Goal: Transaction & Acquisition: Purchase product/service

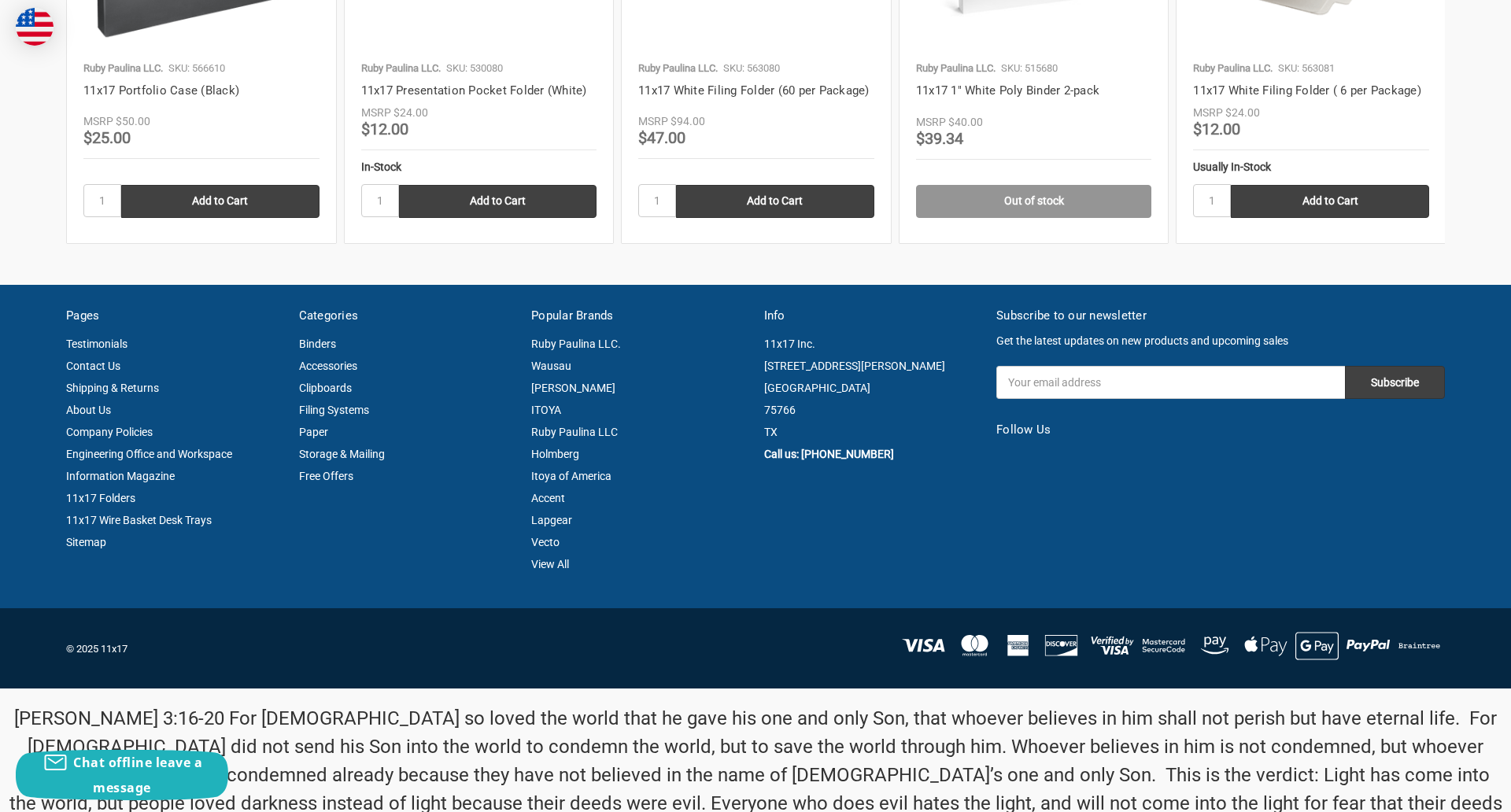
scroll to position [2369, 0]
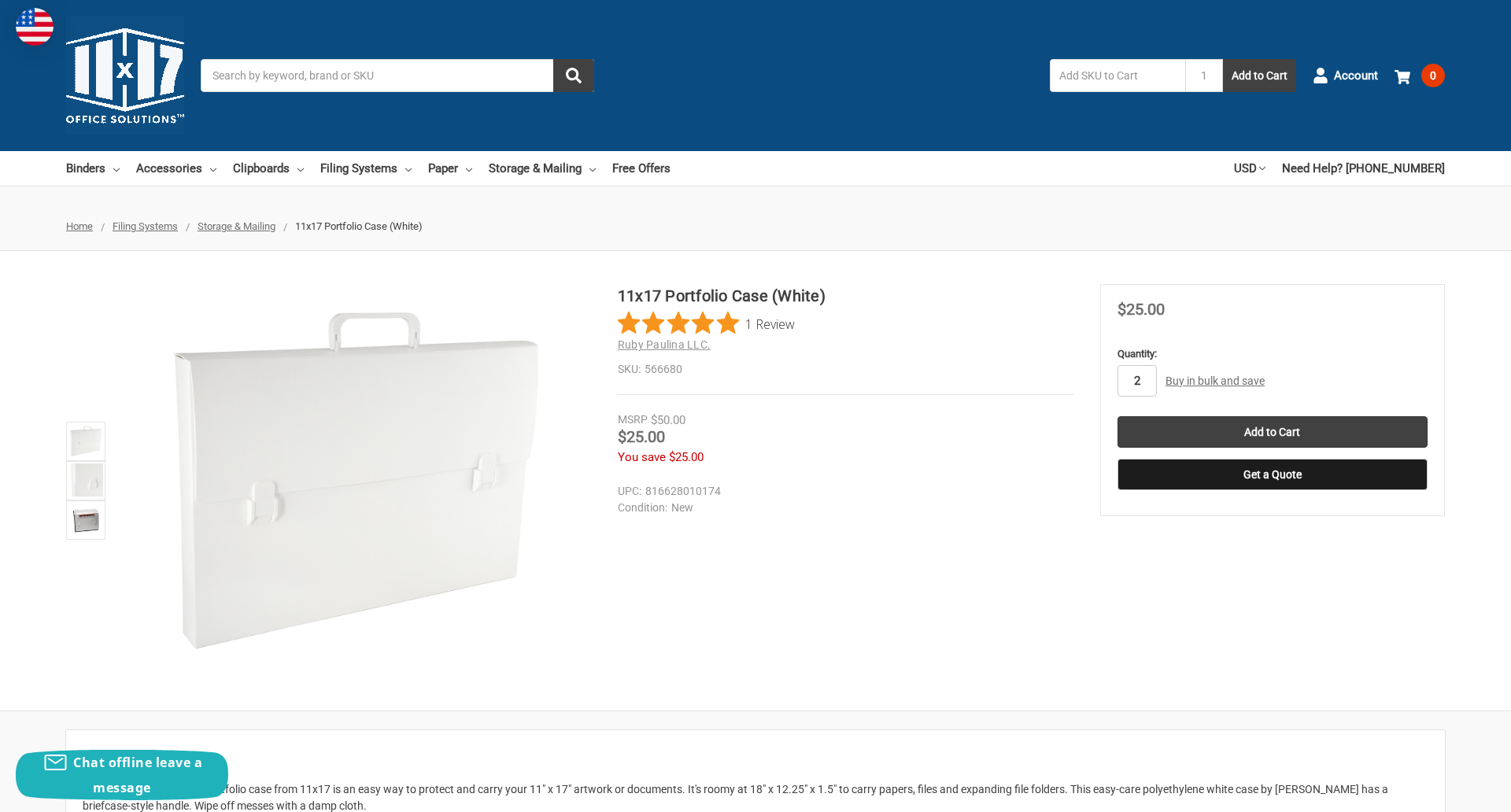
type input "2"
click at [1272, 475] on button "Get a Quote" at bounding box center [1272, 475] width 310 height 32
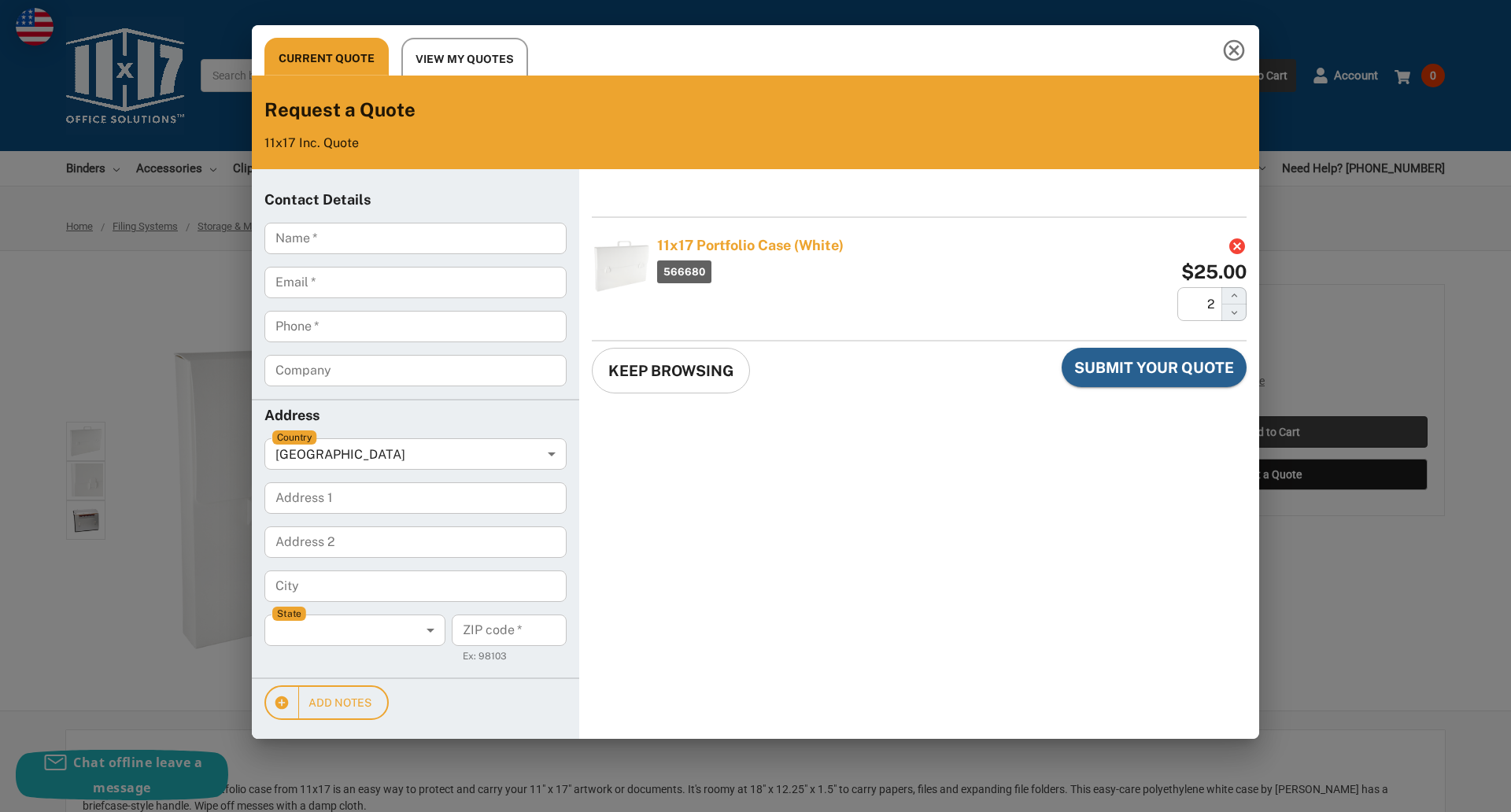
click at [1272, 432] on div "Current Quote View My Quotes Request a Quote 11x17 Inc. Quote Contact Details N…" at bounding box center [755, 406] width 1511 height 812
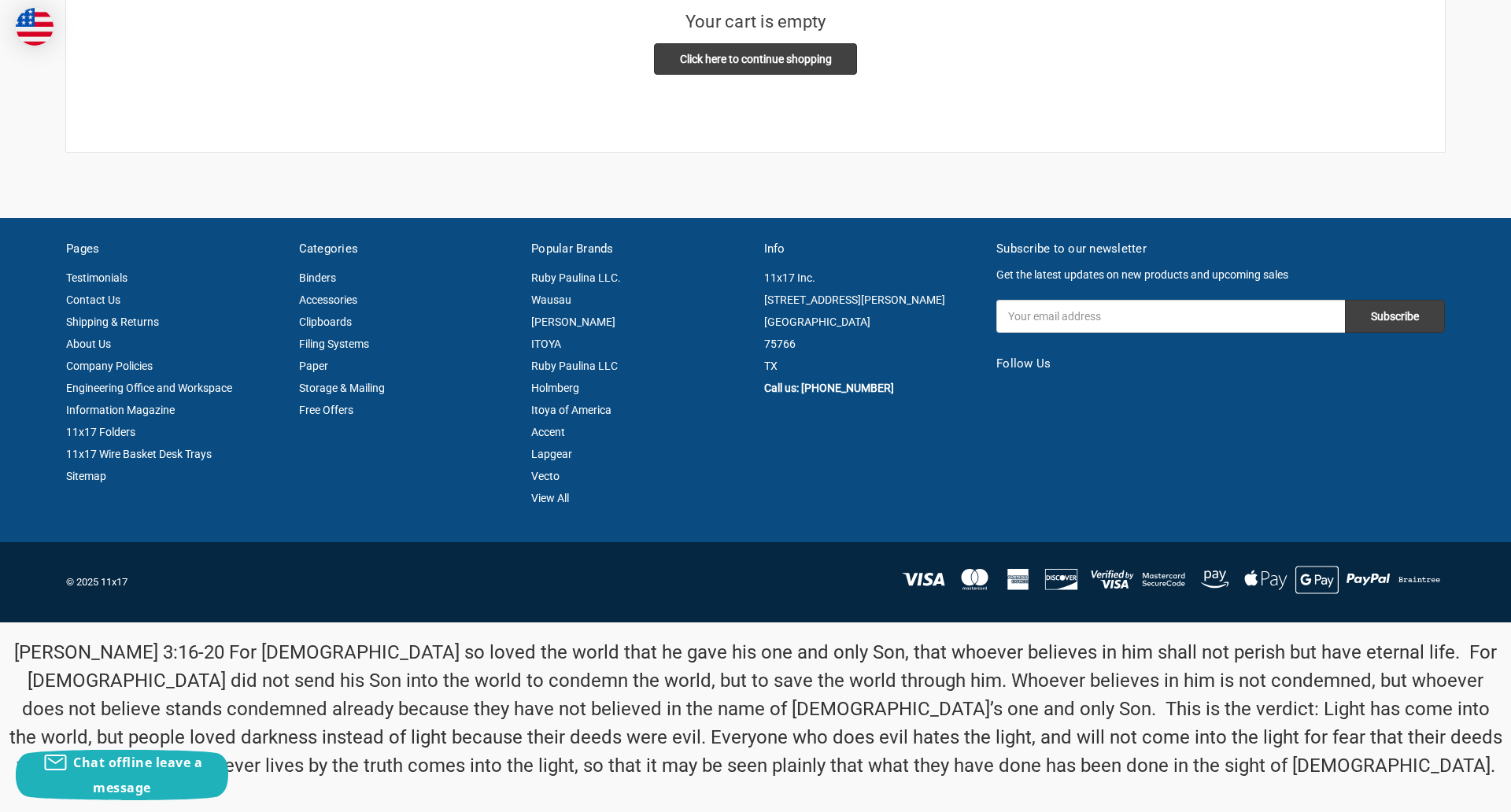
scroll to position [11, 0]
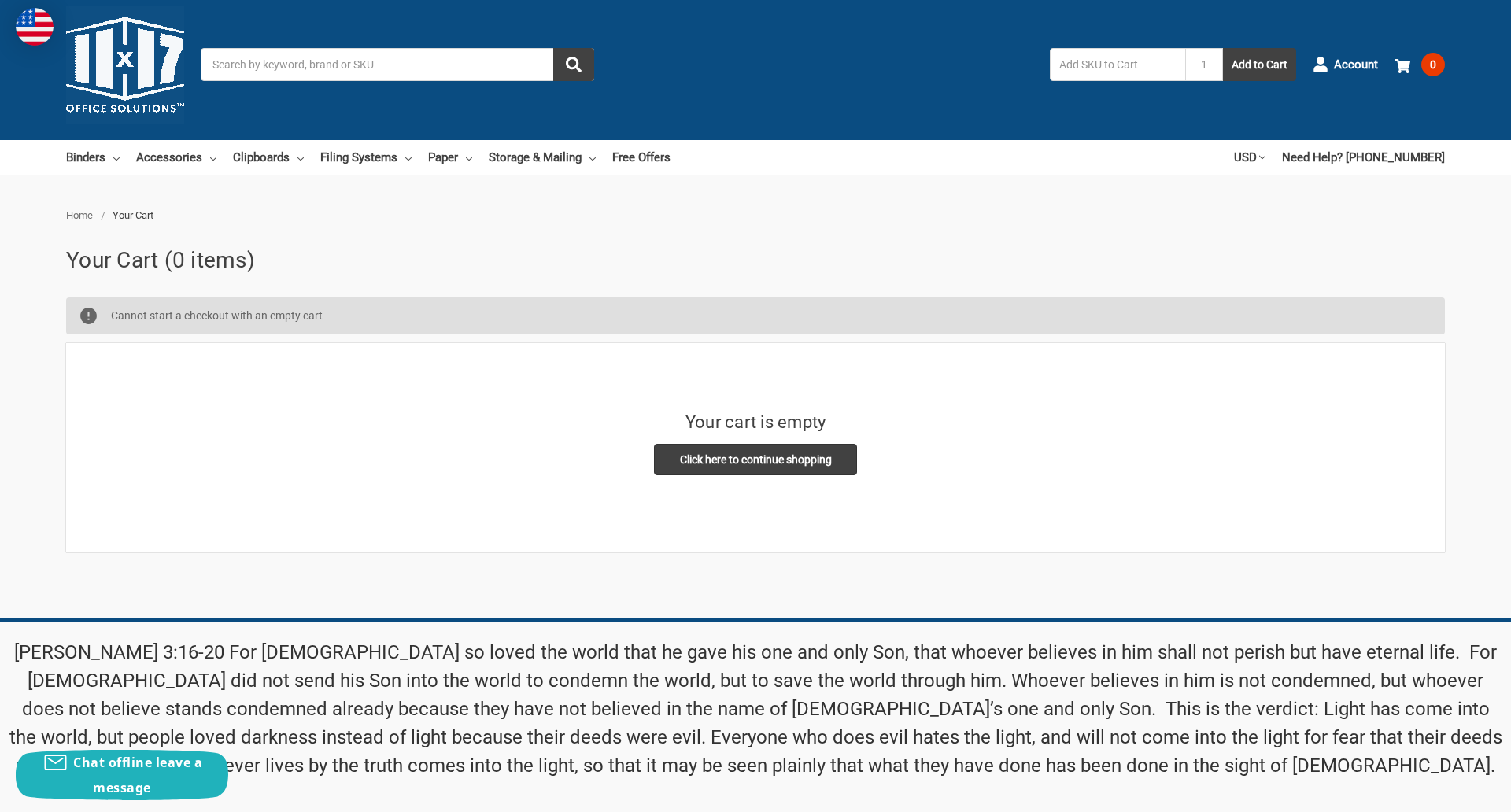
click at [1171, 701] on input "Email Address" at bounding box center [1171, 717] width 348 height 33
type input "reflectiz@bigcommerce.com"
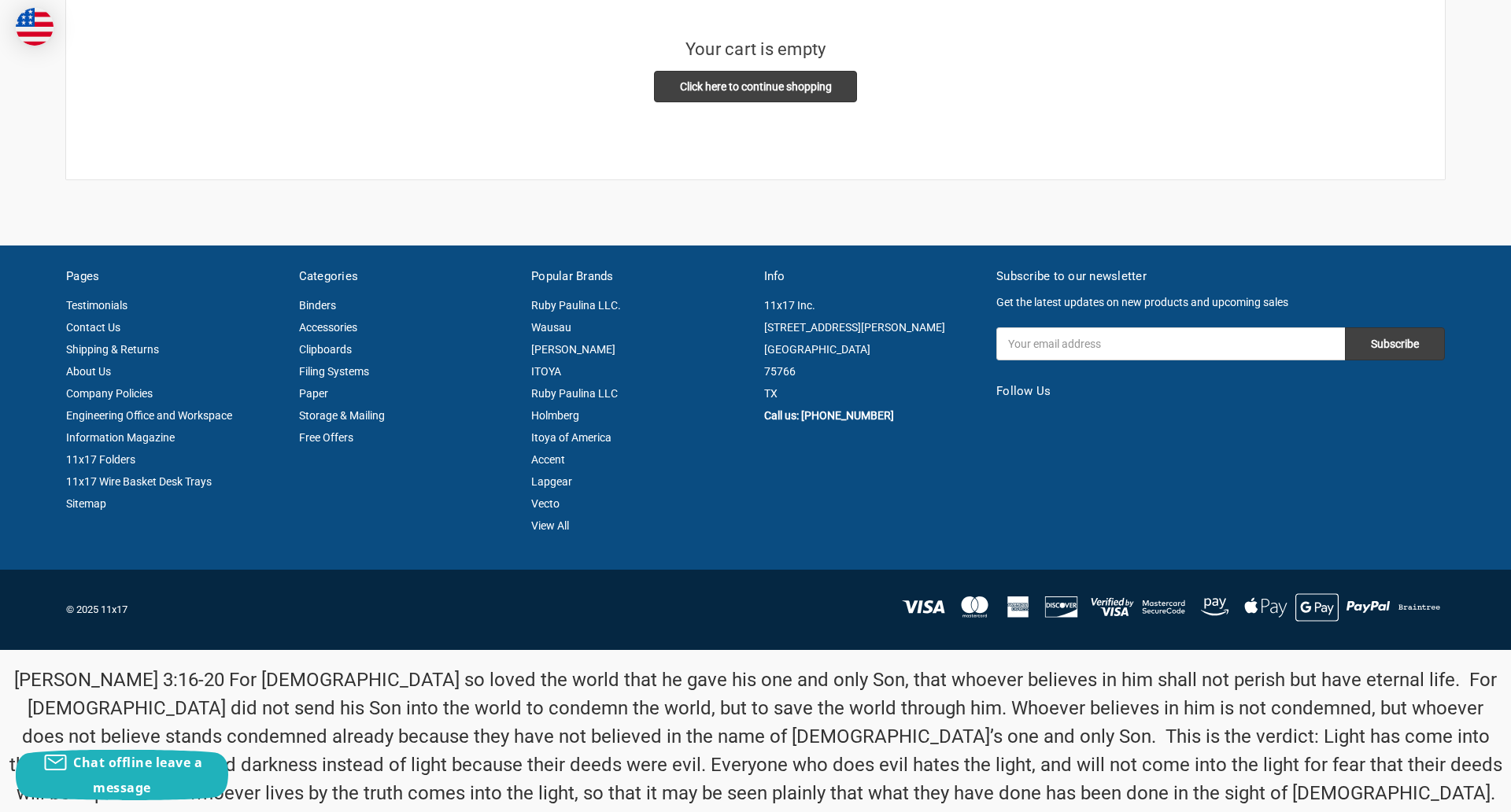
scroll to position [412, 0]
